Goal: Information Seeking & Learning: Stay updated

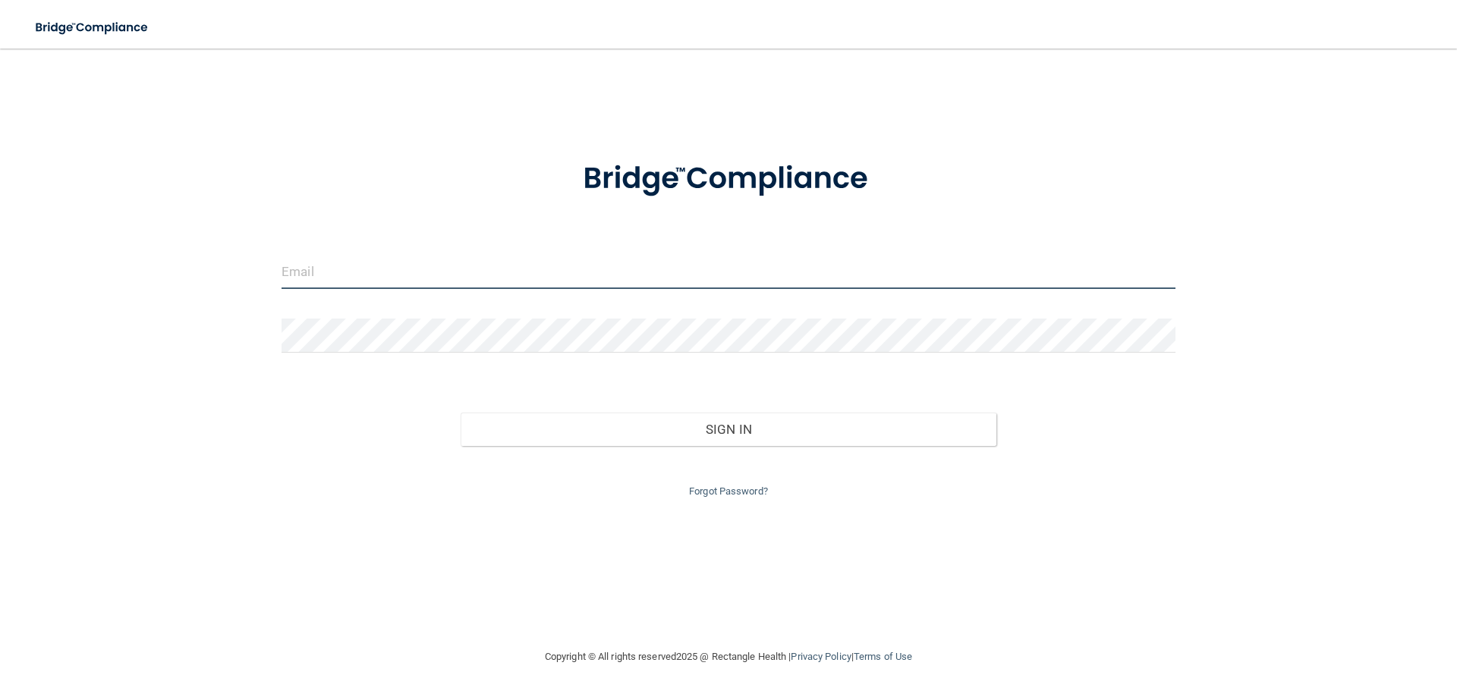
type input "[PERSON_NAME][EMAIL_ADDRESS][DOMAIN_NAME]"
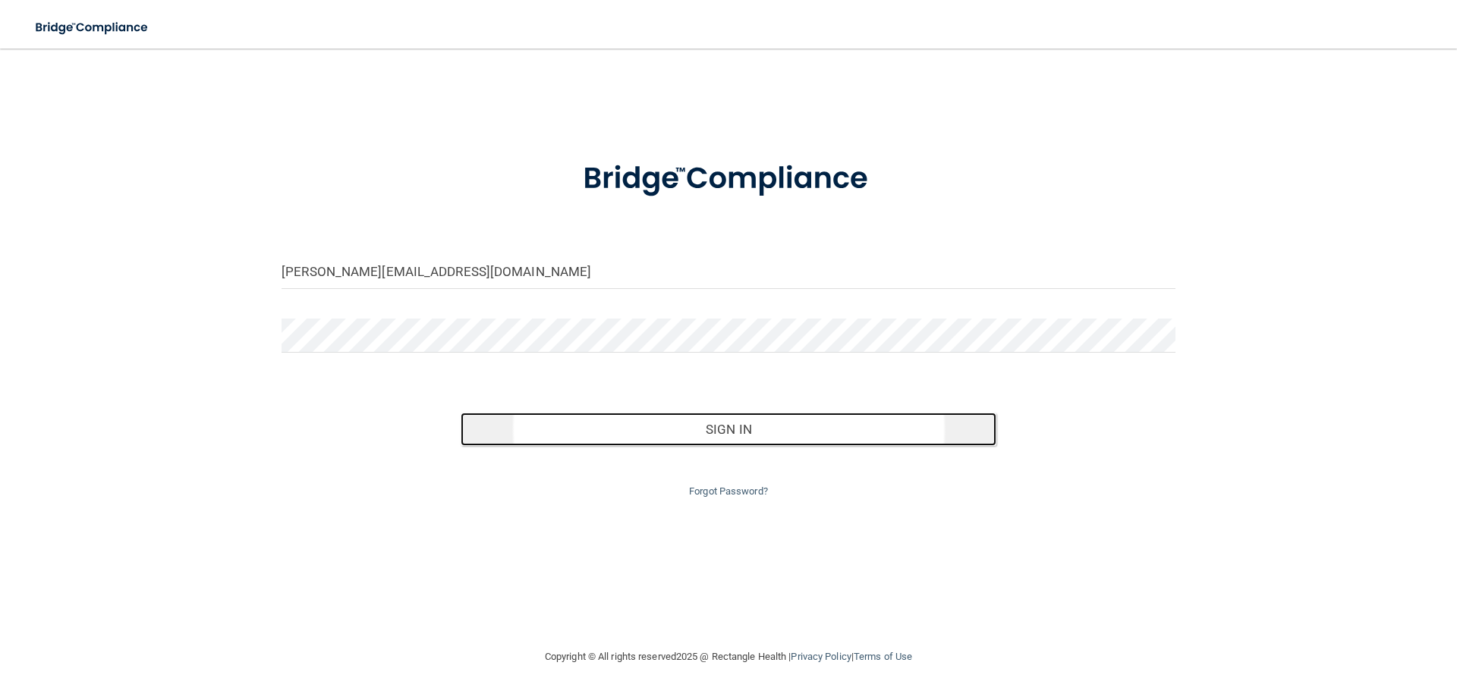
click at [731, 434] on button "Sign In" at bounding box center [728, 429] width 536 height 33
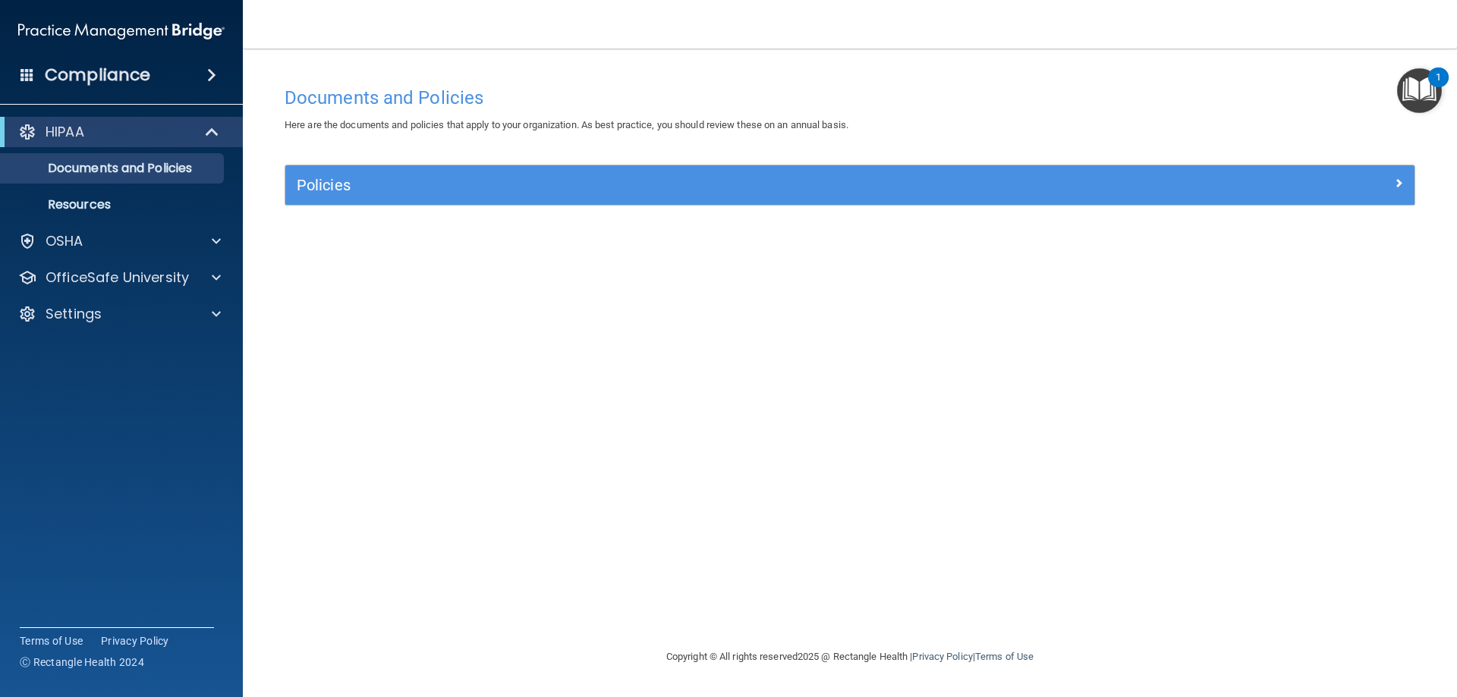
click at [1427, 80] on img "Open Resource Center, 1 new notification" at bounding box center [1419, 90] width 45 height 45
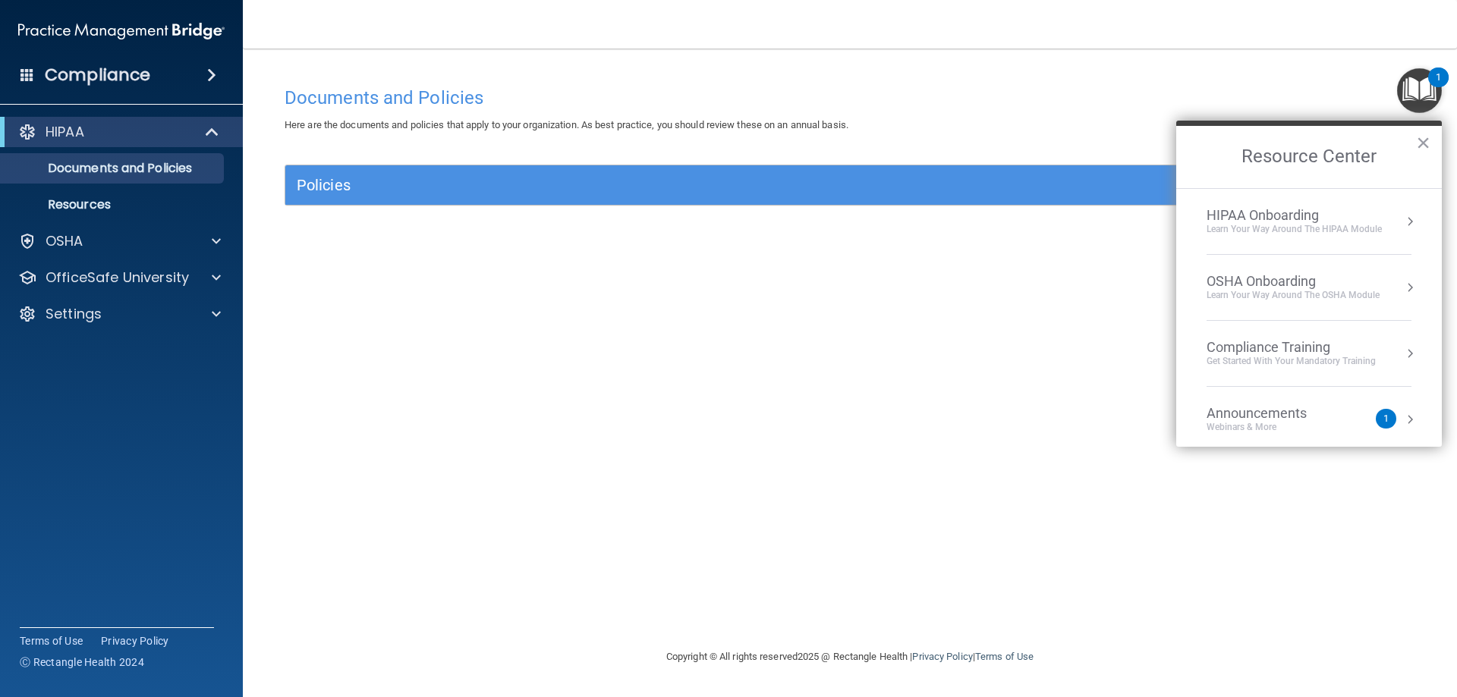
click at [1402, 421] on button "Resource Center" at bounding box center [1409, 419] width 15 height 15
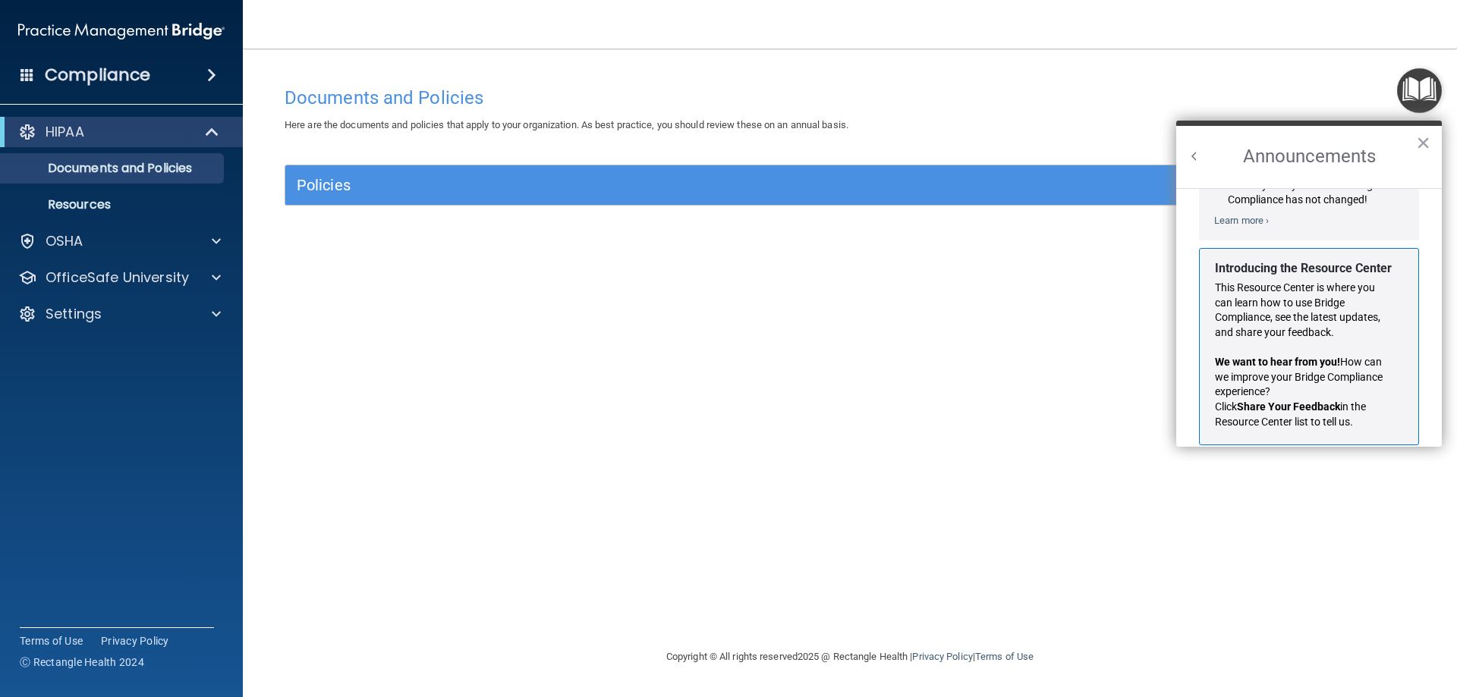
scroll to position [266, 0]
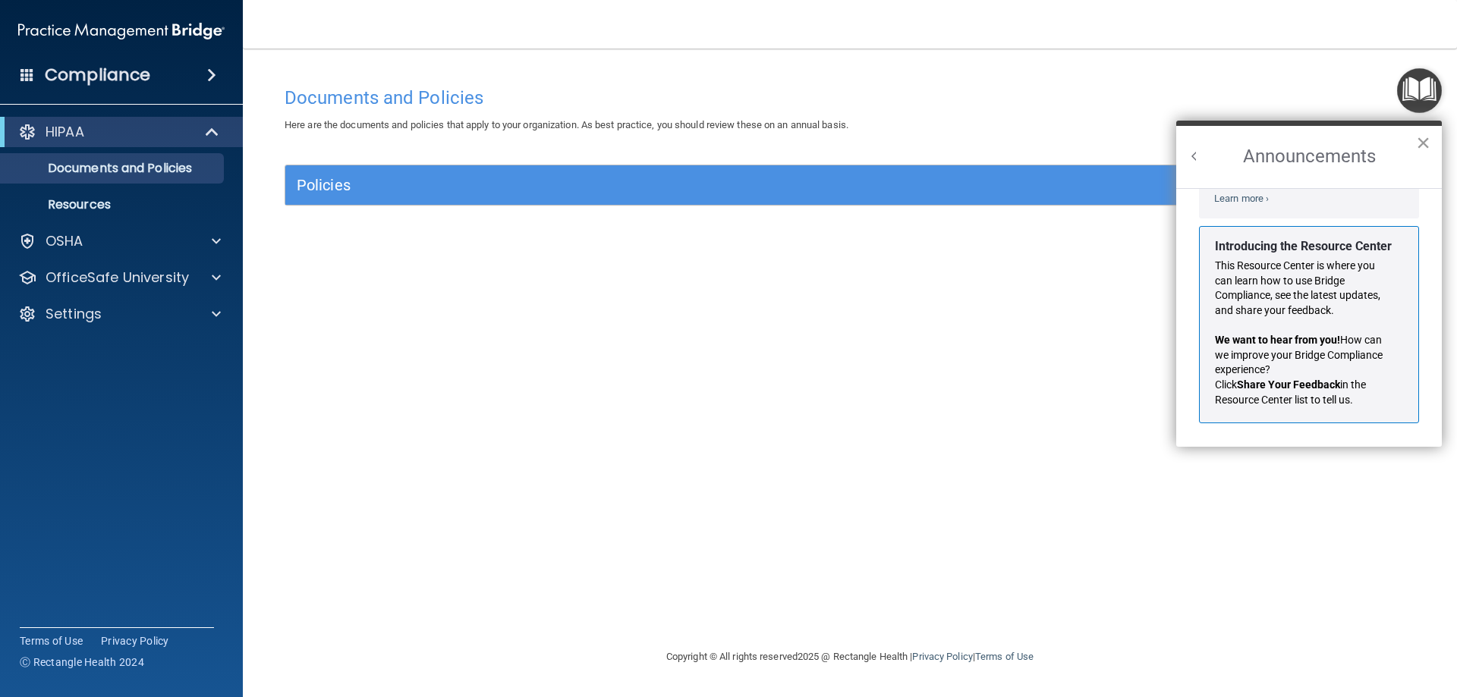
click at [1426, 142] on button "×" at bounding box center [1423, 142] width 14 height 24
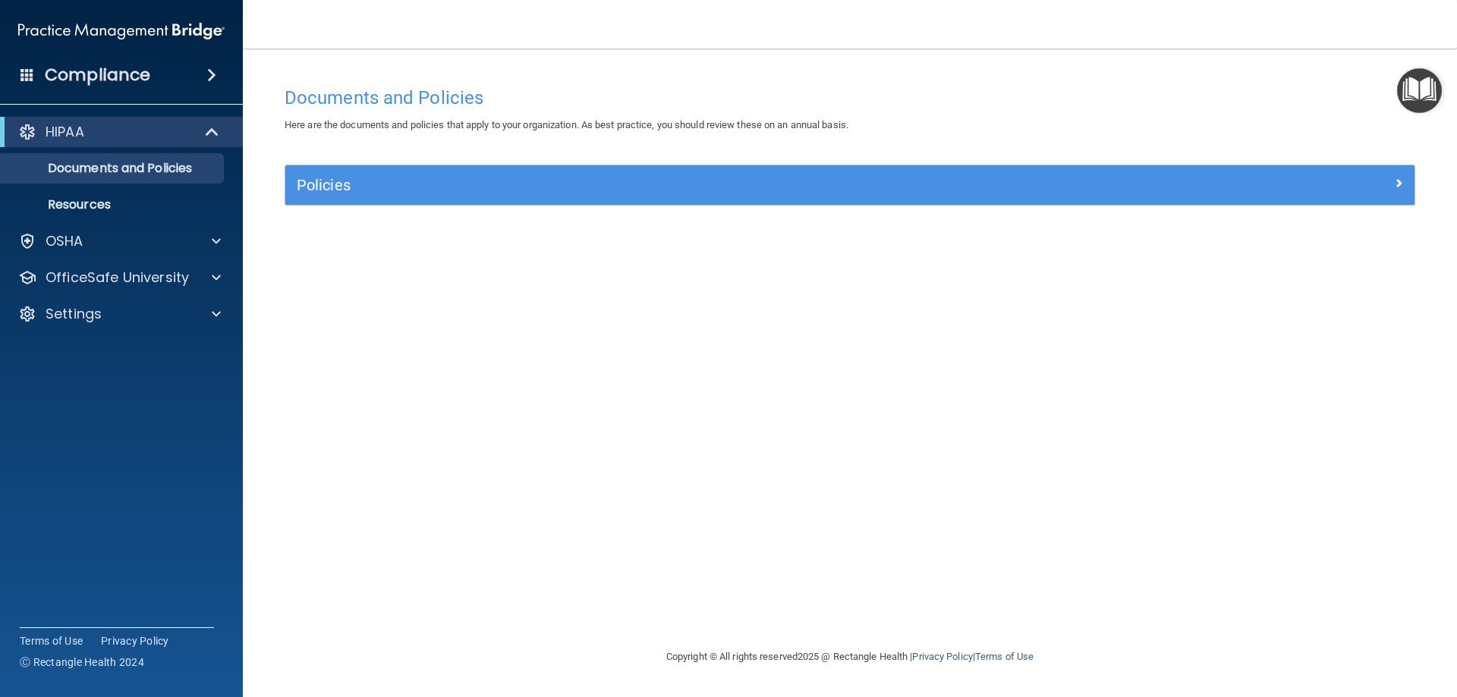
click at [1432, 96] on img "Open Resource Center" at bounding box center [1419, 90] width 45 height 45
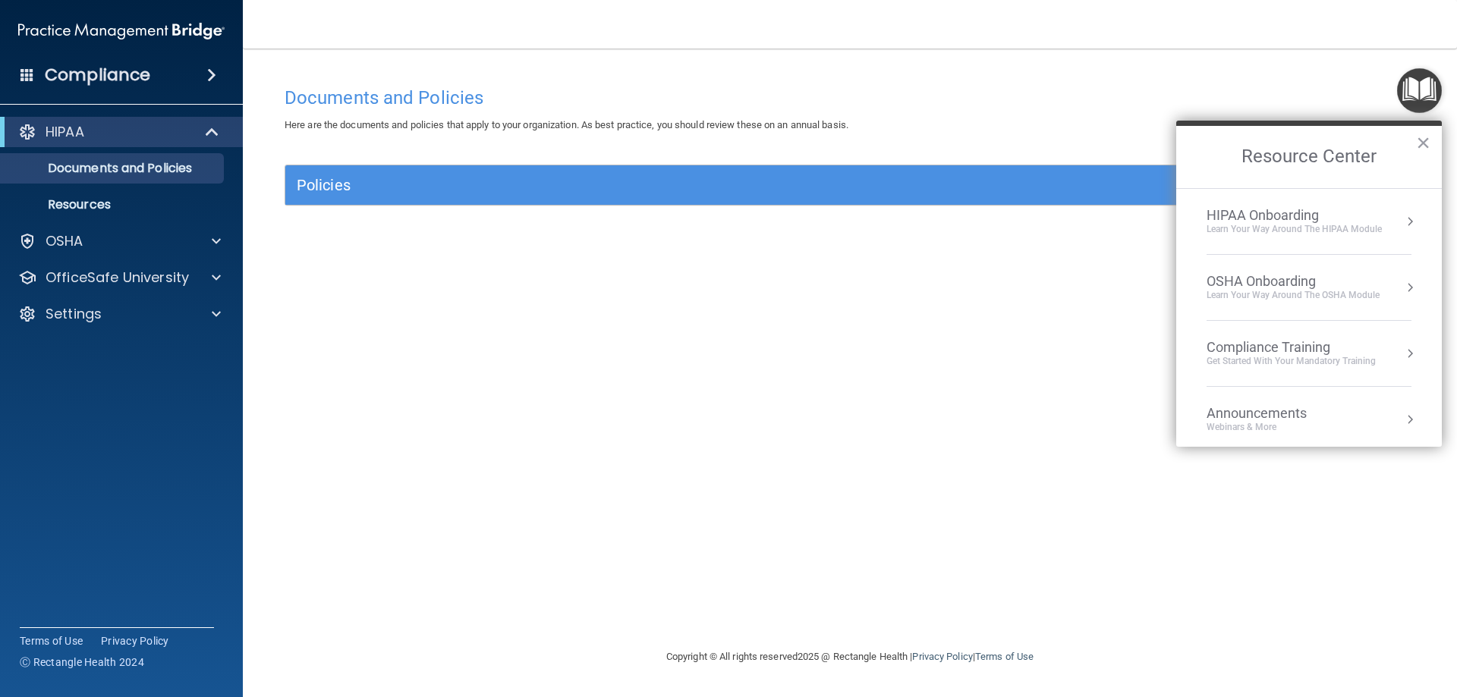
click at [1402, 223] on button "Resource Center" at bounding box center [1409, 221] width 15 height 15
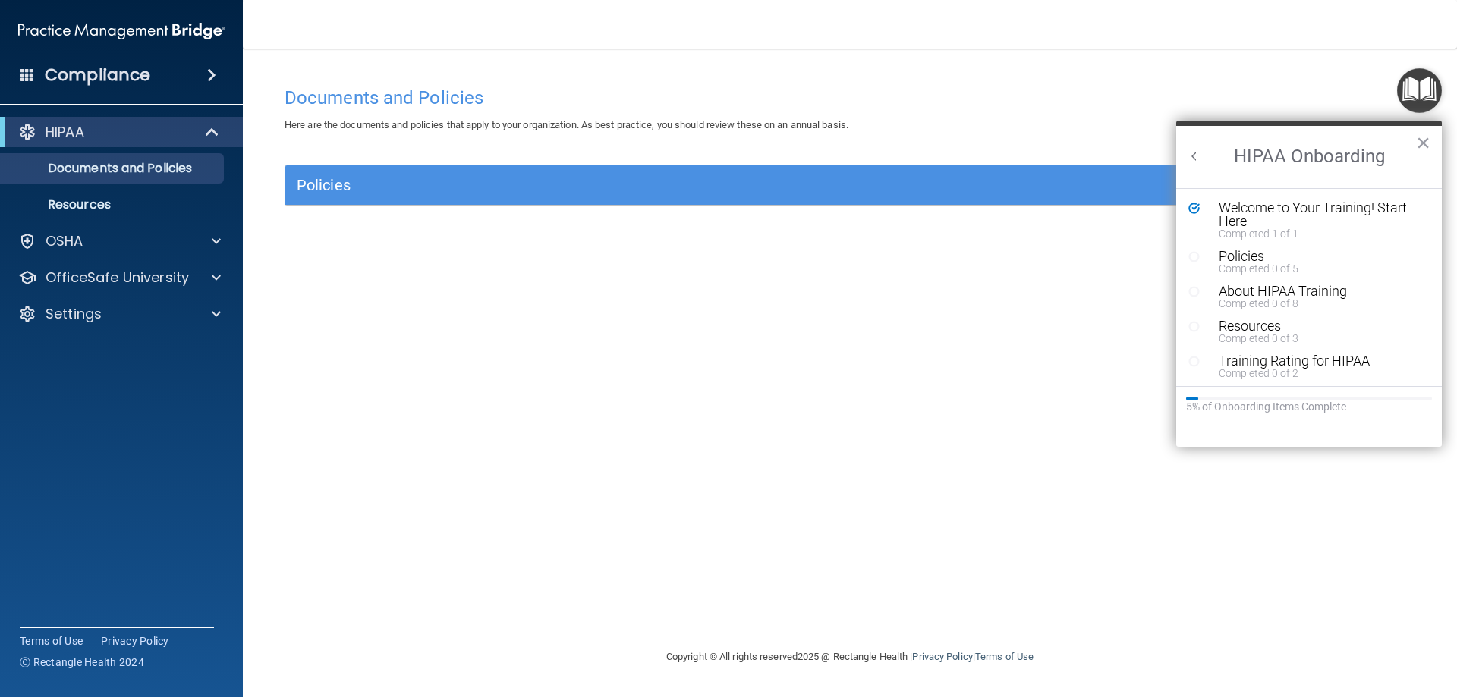
scroll to position [3, 0]
click at [1426, 143] on button "×" at bounding box center [1423, 142] width 14 height 24
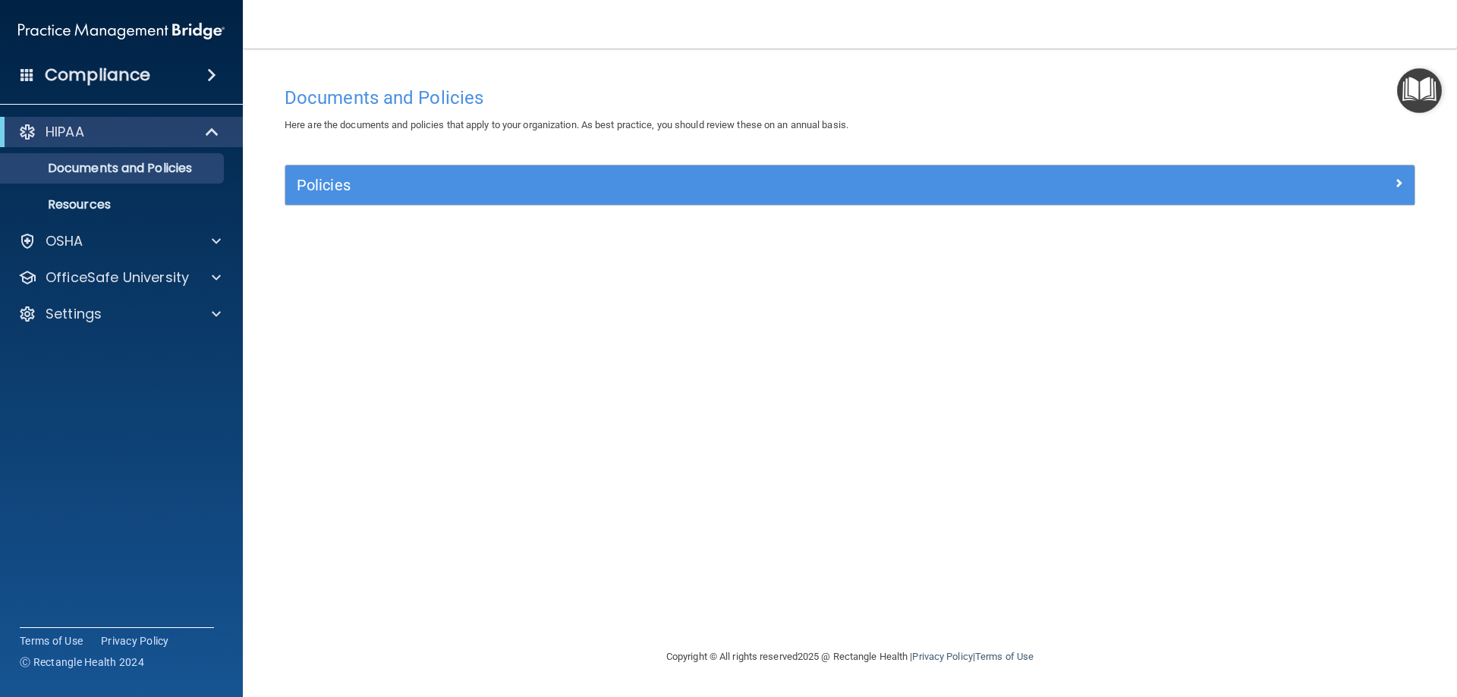
click at [1421, 90] on img "Open Resource Center" at bounding box center [1419, 90] width 45 height 45
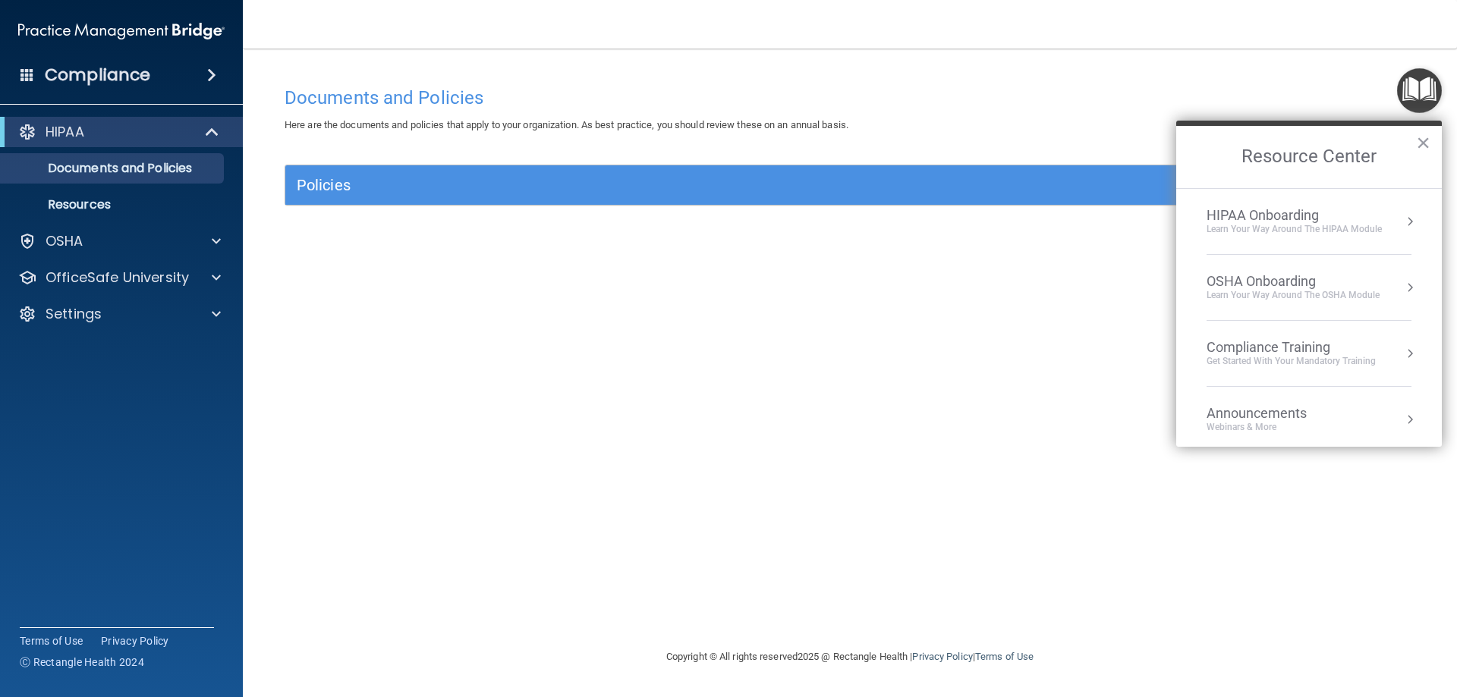
click at [1402, 288] on button "Resource Center" at bounding box center [1409, 287] width 15 height 15
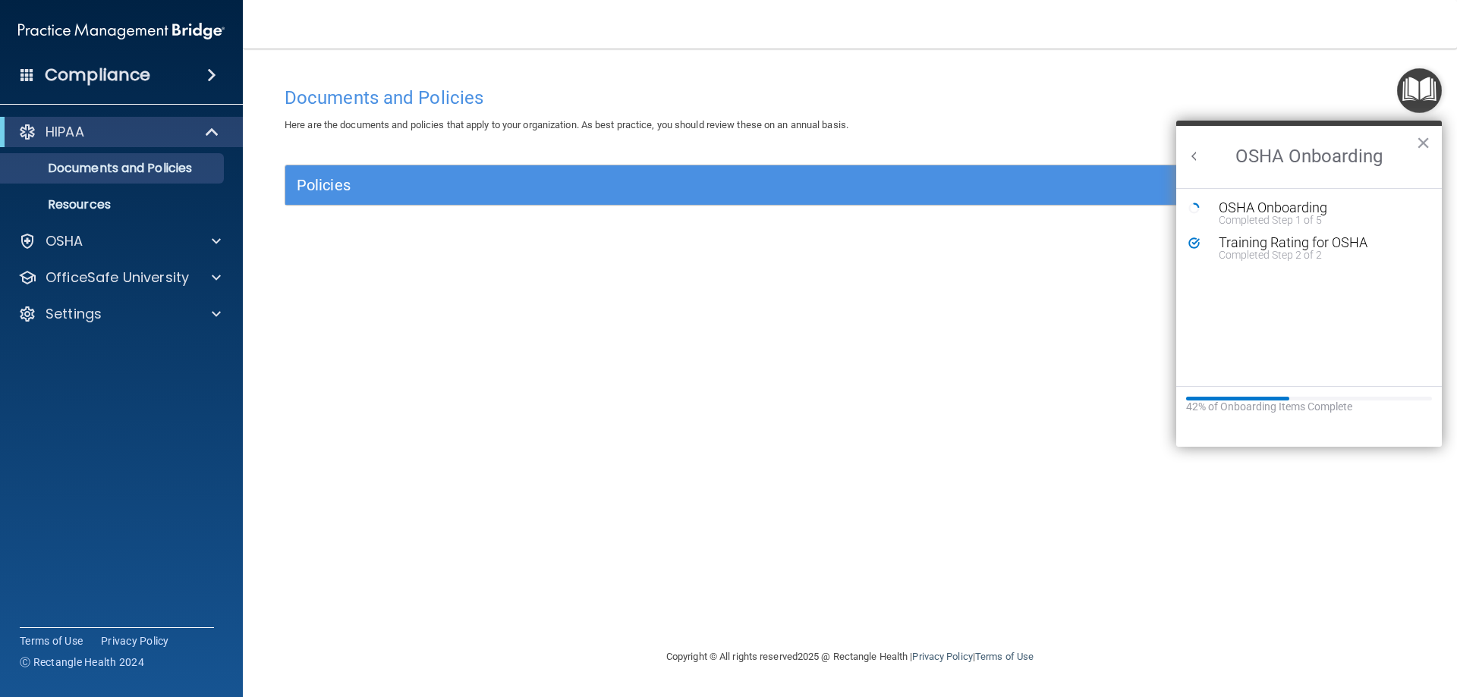
scroll to position [0, 0]
click at [1425, 143] on button "×" at bounding box center [1423, 142] width 14 height 24
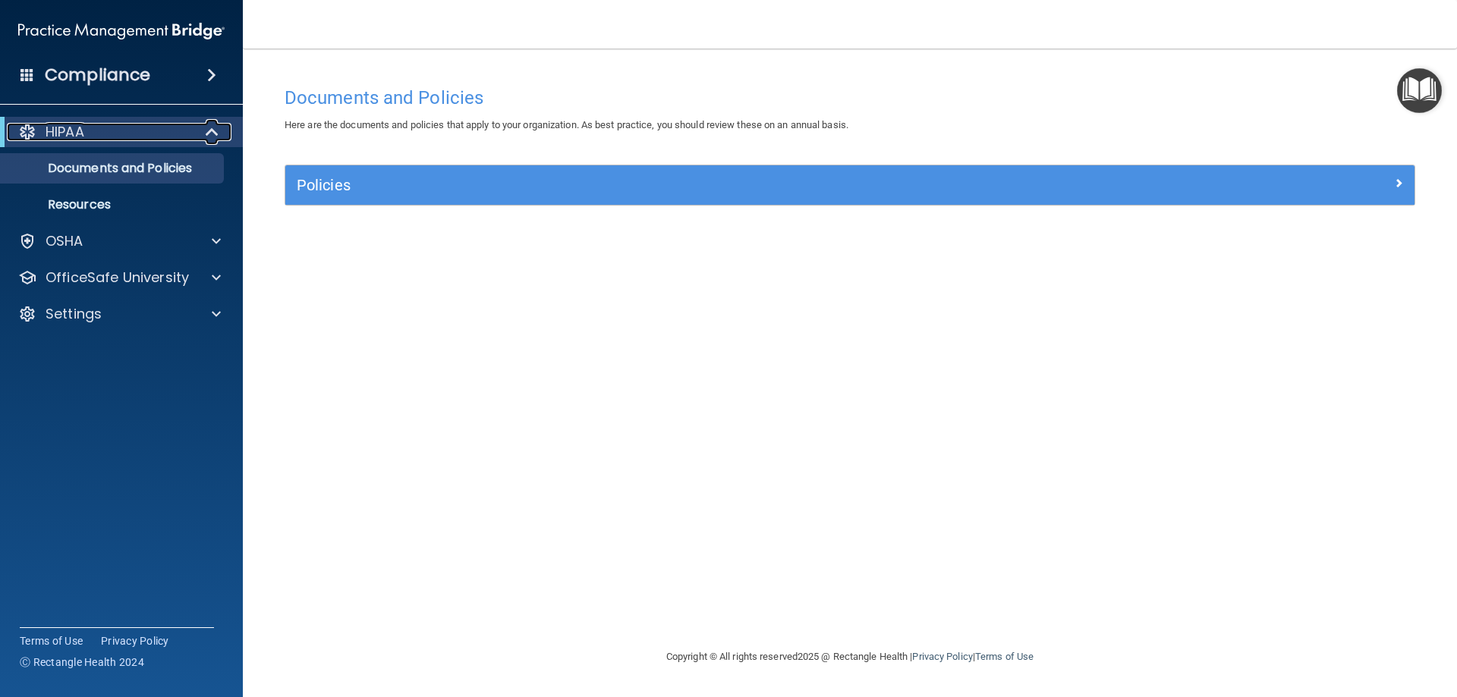
click at [213, 127] on span at bounding box center [213, 132] width 13 height 18
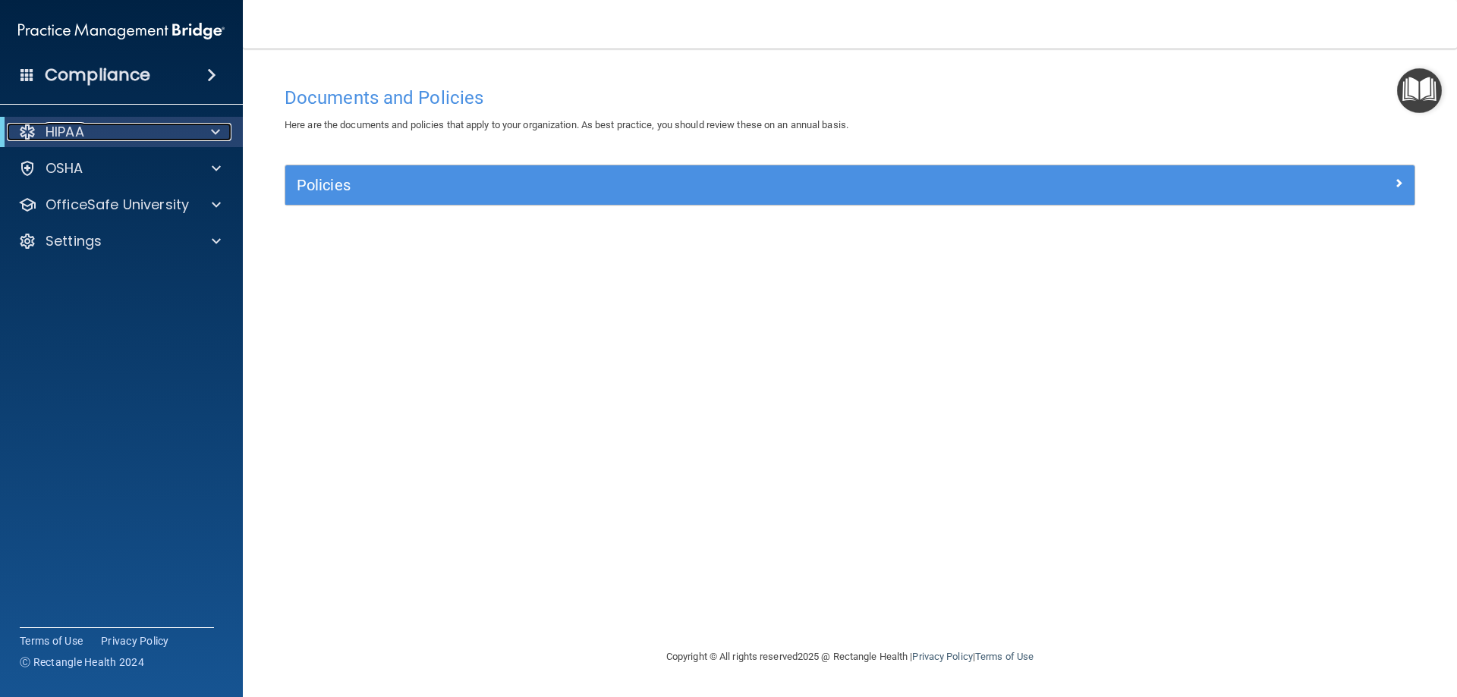
click at [213, 127] on span at bounding box center [215, 132] width 9 height 18
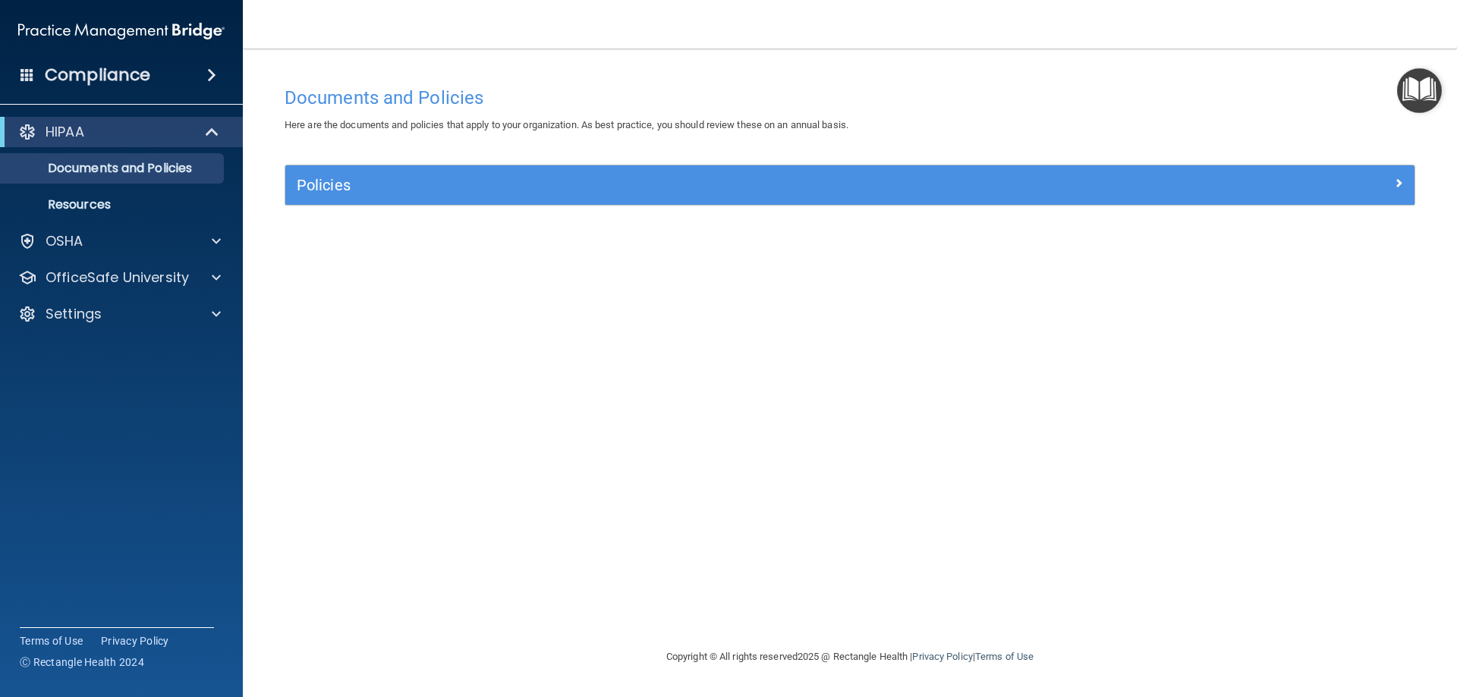
click at [1419, 93] on img "Open Resource Center" at bounding box center [1419, 90] width 45 height 45
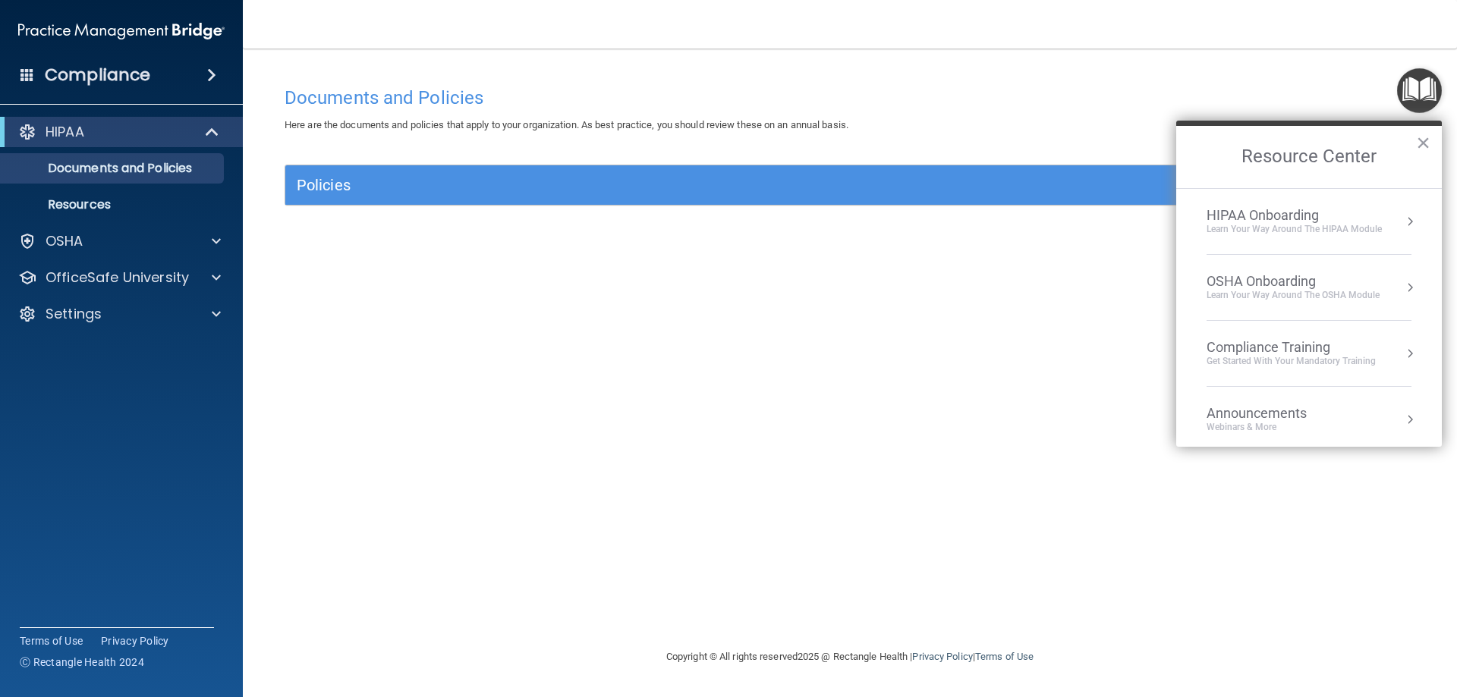
click at [1402, 227] on button "Resource Center" at bounding box center [1409, 221] width 15 height 15
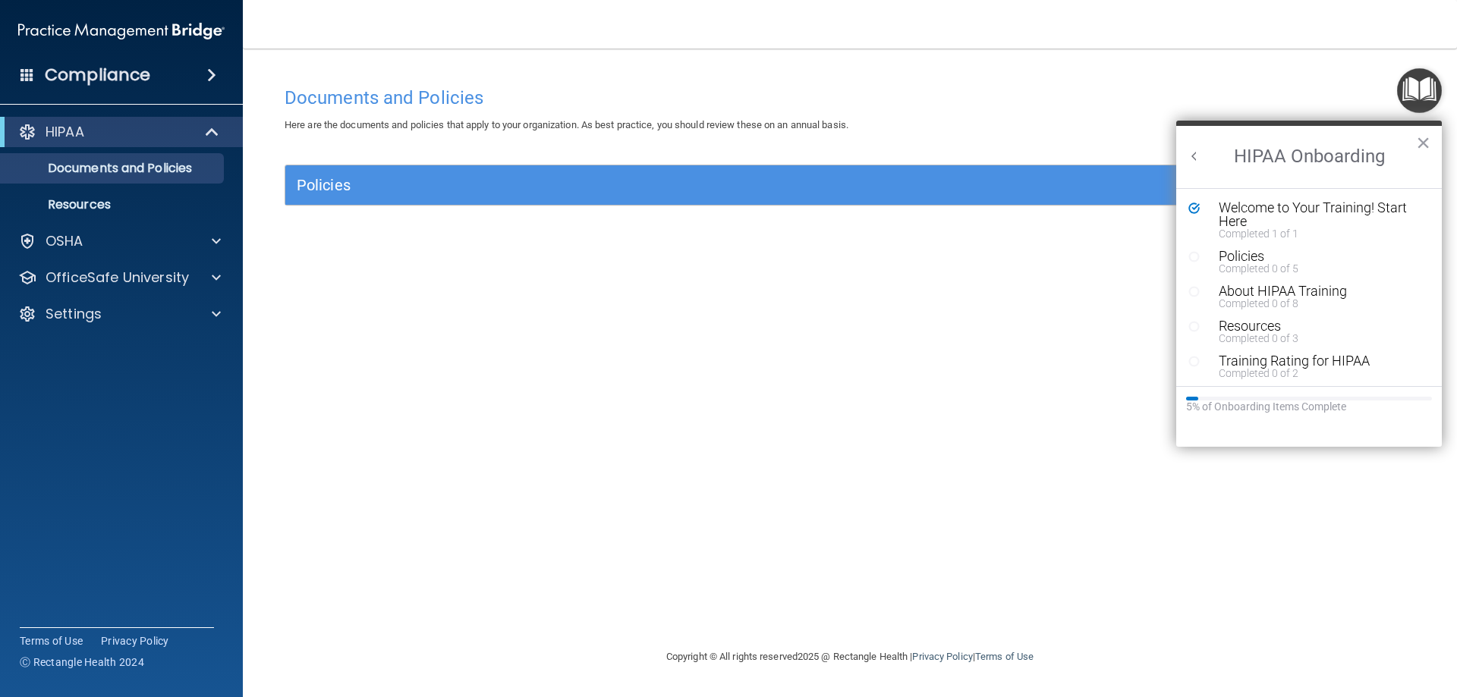
scroll to position [3, 0]
click at [1422, 140] on button "×" at bounding box center [1423, 142] width 14 height 24
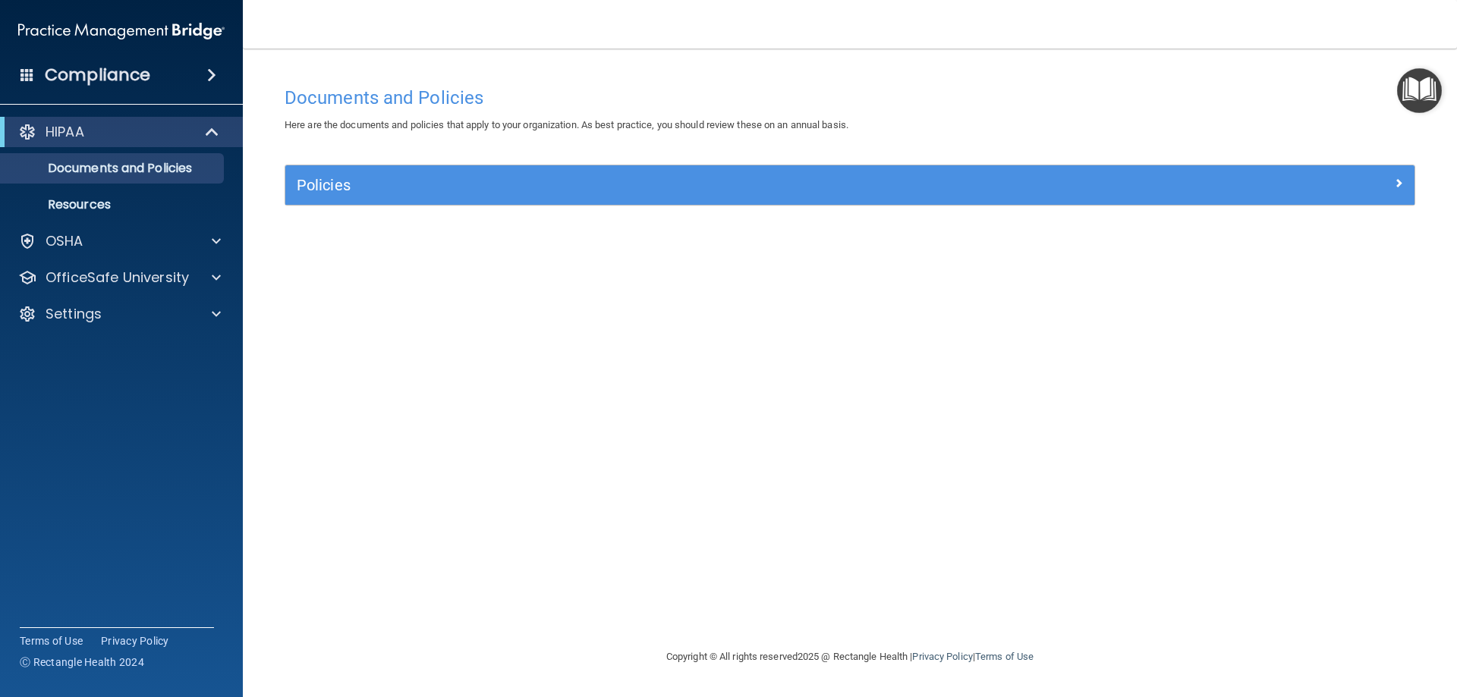
click at [1418, 99] on img "Open Resource Center" at bounding box center [1419, 90] width 45 height 45
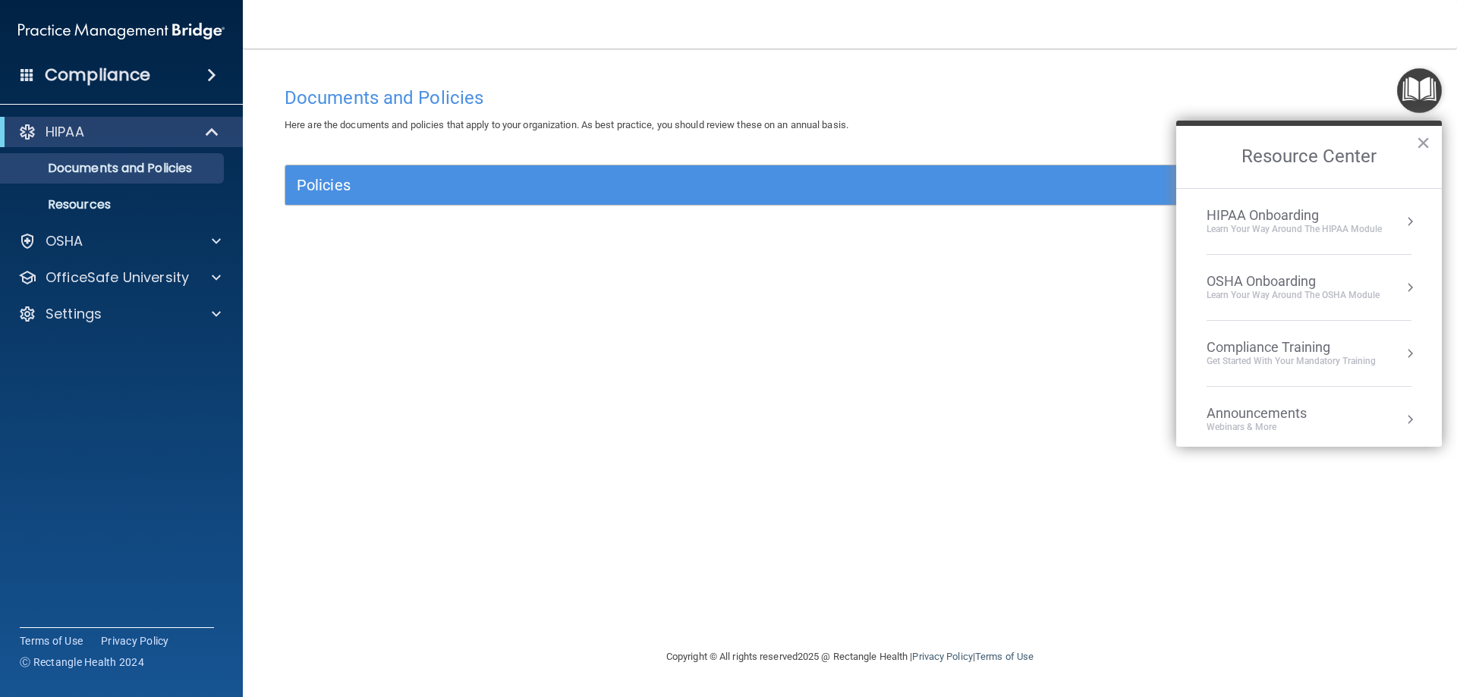
click at [1402, 287] on button "Resource Center" at bounding box center [1409, 287] width 15 height 15
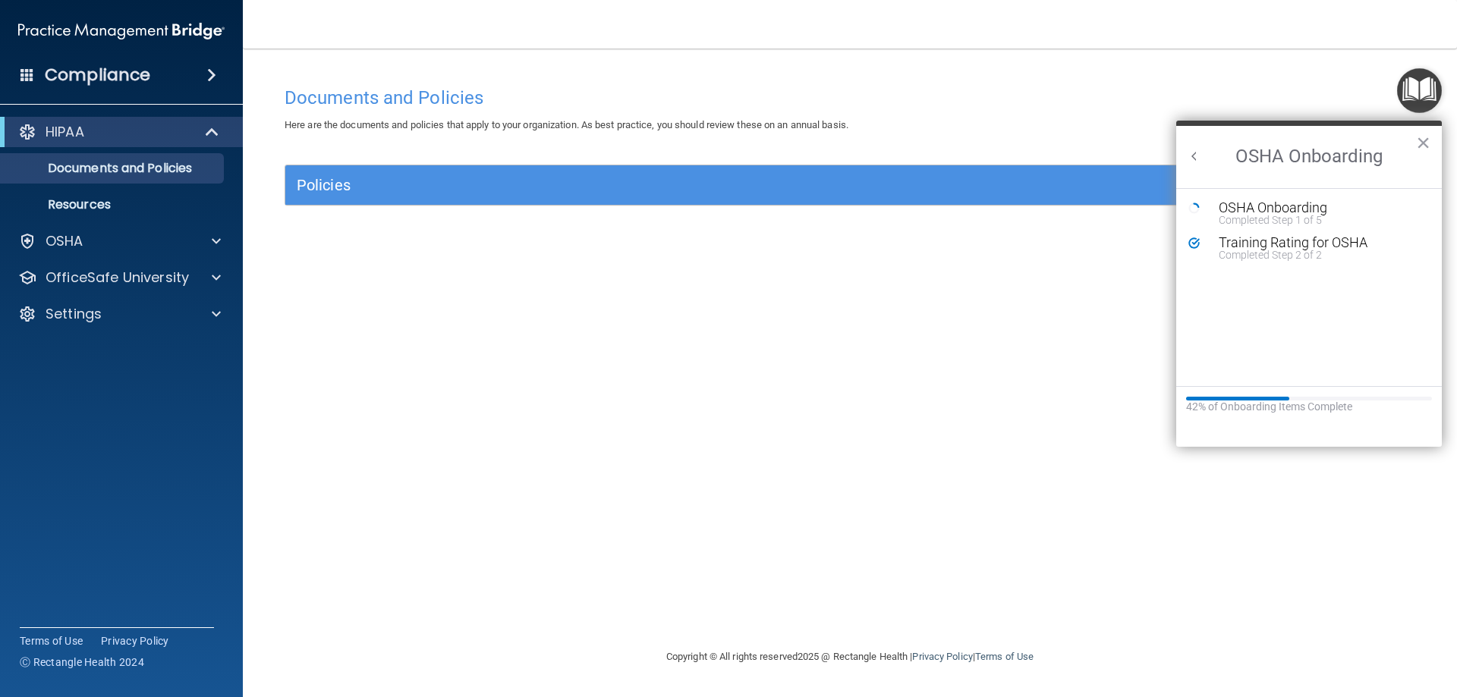
scroll to position [0, 0]
click at [1419, 140] on button "×" at bounding box center [1423, 142] width 14 height 24
